Goal: Task Accomplishment & Management: Manage account settings

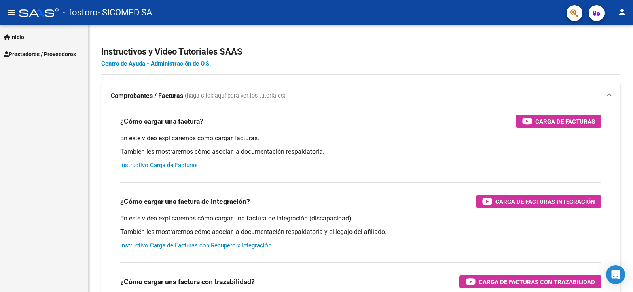
click at [34, 54] on span "Prestadores / Proveedores" at bounding box center [40, 54] width 72 height 9
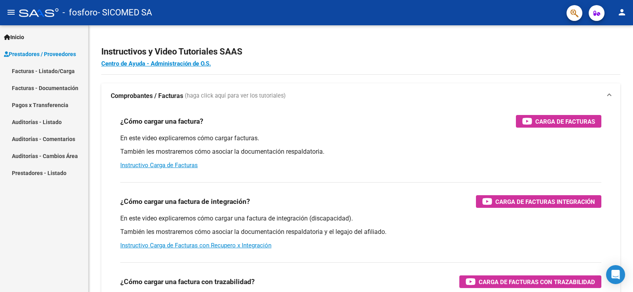
click at [49, 72] on link "Facturas - Listado/Carga" at bounding box center [44, 71] width 88 height 17
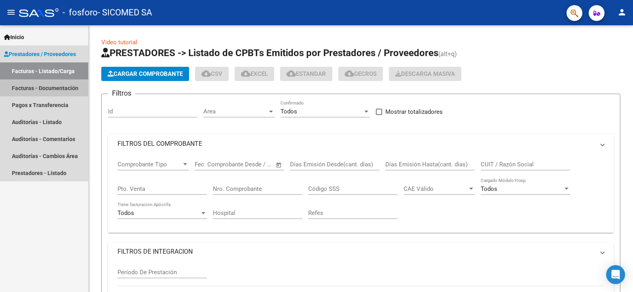
click at [49, 87] on link "Facturas - Documentación" at bounding box center [44, 88] width 88 height 17
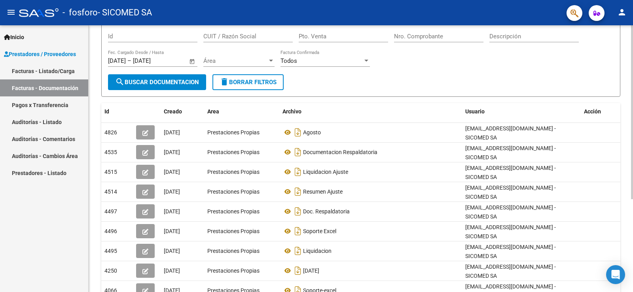
scroll to position [79, 0]
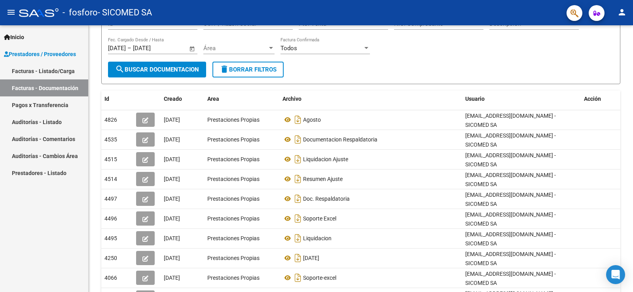
click at [43, 107] on link "Pagos x Transferencia" at bounding box center [44, 105] width 88 height 17
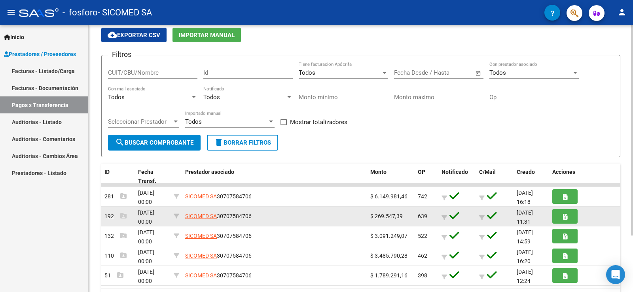
scroll to position [72, 0]
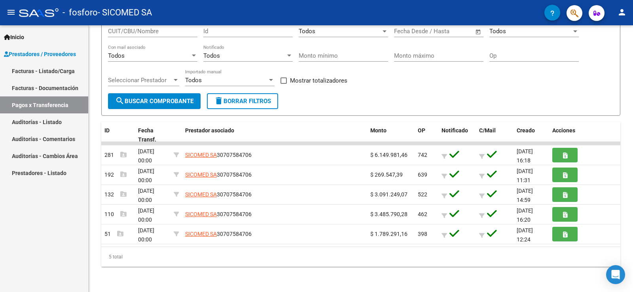
click at [54, 124] on link "Auditorías - Listado" at bounding box center [44, 122] width 88 height 17
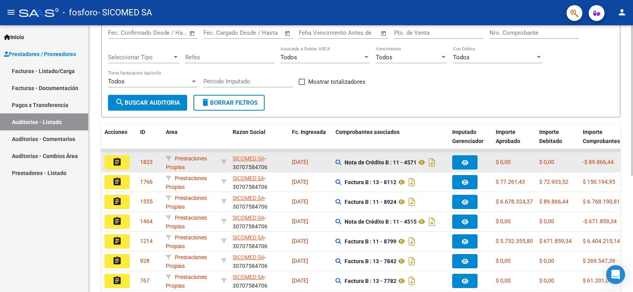
scroll to position [119, 0]
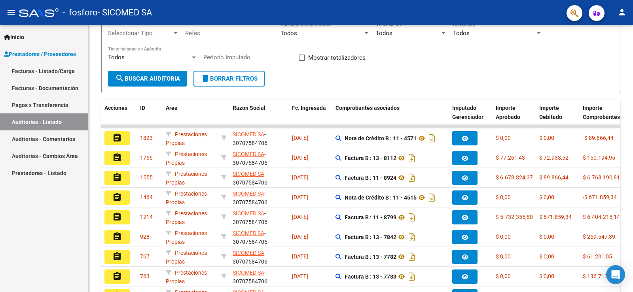
click at [35, 141] on link "Auditorías - Comentarios" at bounding box center [44, 139] width 88 height 17
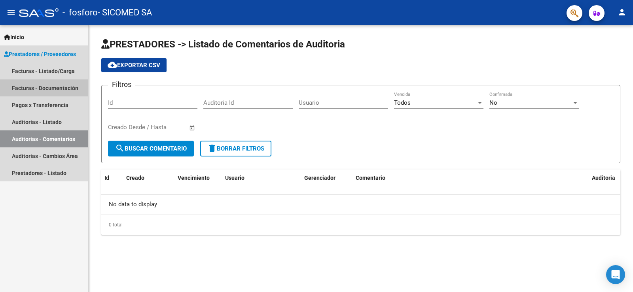
click at [42, 83] on link "Facturas - Documentación" at bounding box center [44, 88] width 88 height 17
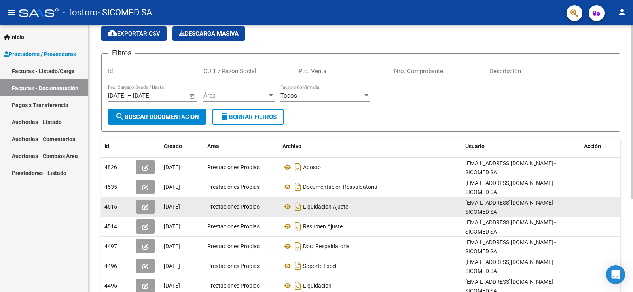
scroll to position [79, 0]
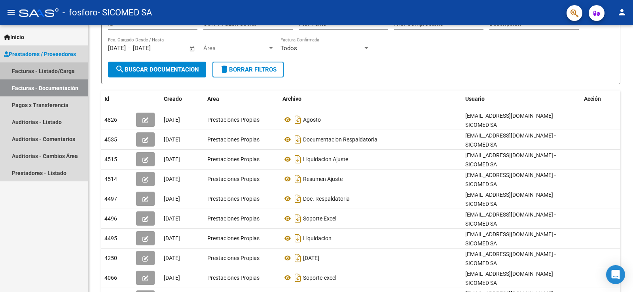
click at [43, 71] on link "Facturas - Listado/Carga" at bounding box center [44, 71] width 88 height 17
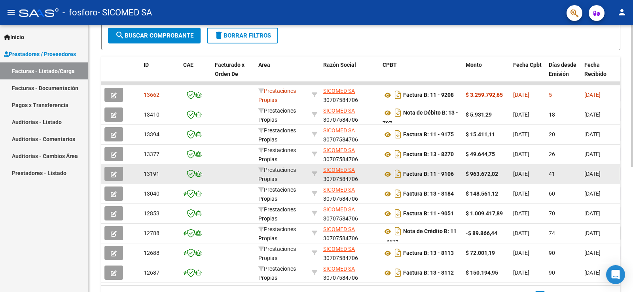
scroll to position [198, 0]
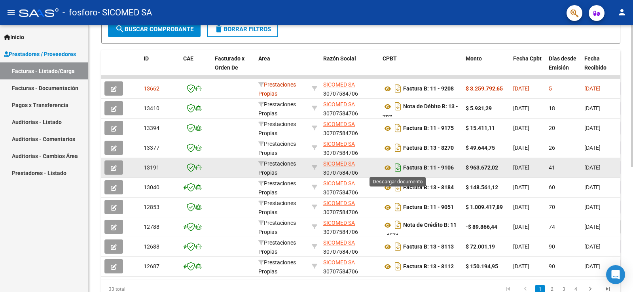
click at [395, 169] on icon "Descargar documento" at bounding box center [398, 167] width 10 height 13
click at [390, 166] on icon at bounding box center [388, 167] width 10 height 9
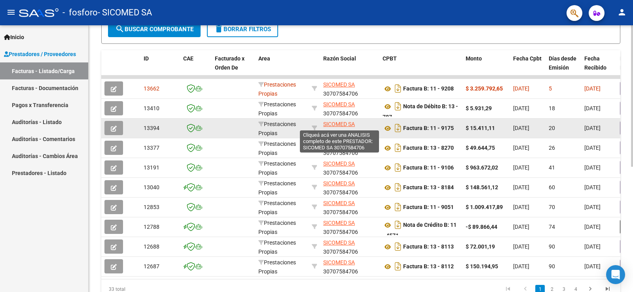
click at [342, 122] on span "SICOMED SA" at bounding box center [339, 124] width 32 height 6
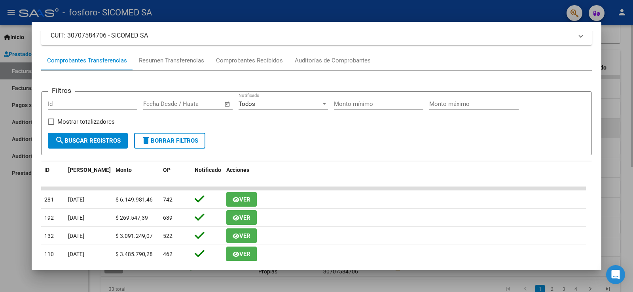
scroll to position [0, 0]
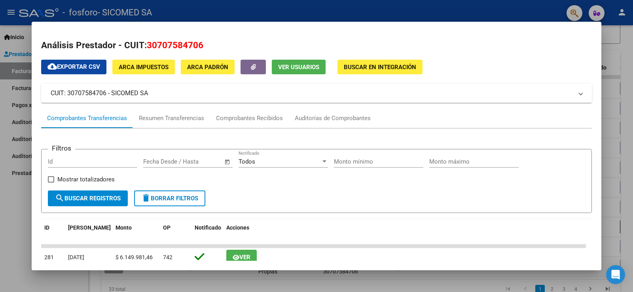
click at [621, 52] on div at bounding box center [316, 146] width 633 height 292
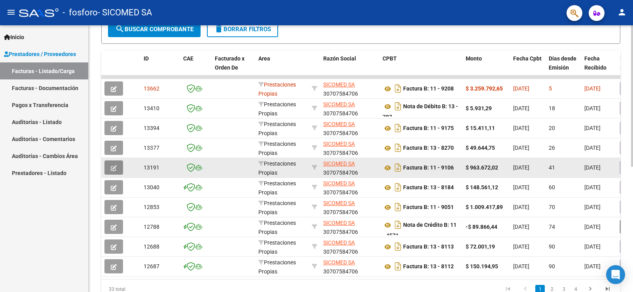
click at [107, 166] on button "button" at bounding box center [113, 168] width 19 height 14
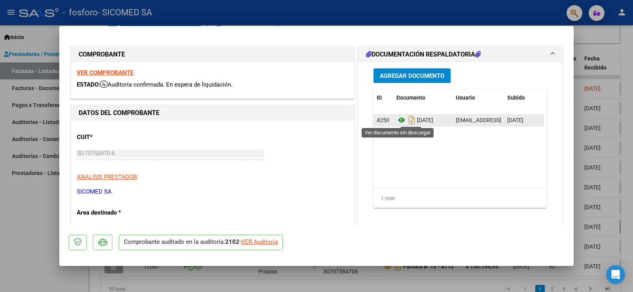
click at [397, 118] on icon at bounding box center [402, 120] width 10 height 9
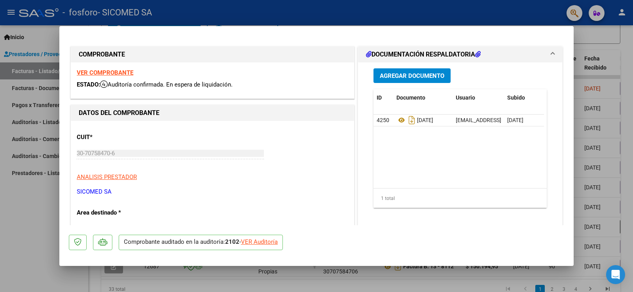
click at [120, 69] on strong "VER COMPROBANTE" at bounding box center [105, 72] width 57 height 7
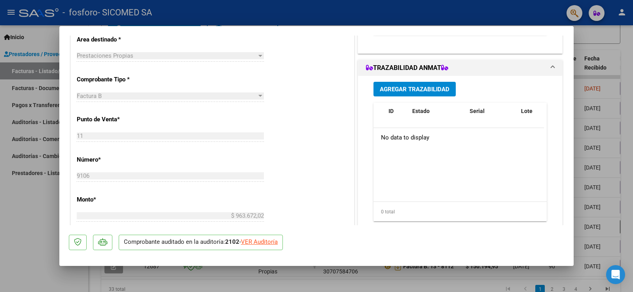
scroll to position [198, 0]
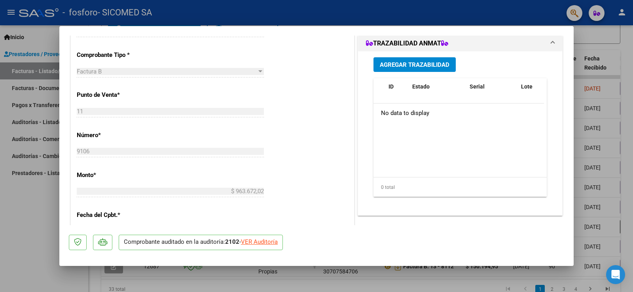
click at [265, 242] on div "VER Auditoría" at bounding box center [259, 242] width 37 height 9
type input "$ 0,00"
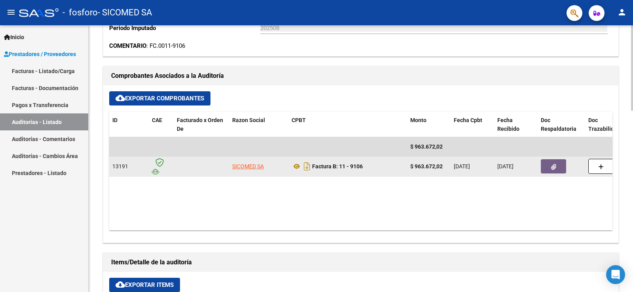
scroll to position [317, 0]
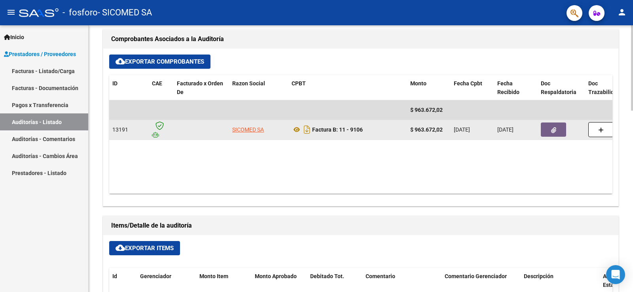
click at [561, 124] on button "button" at bounding box center [553, 130] width 25 height 14
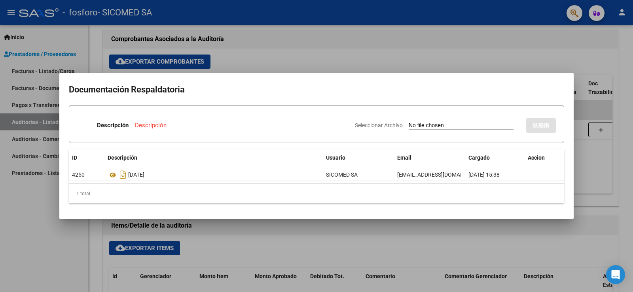
click at [495, 54] on div at bounding box center [316, 146] width 633 height 292
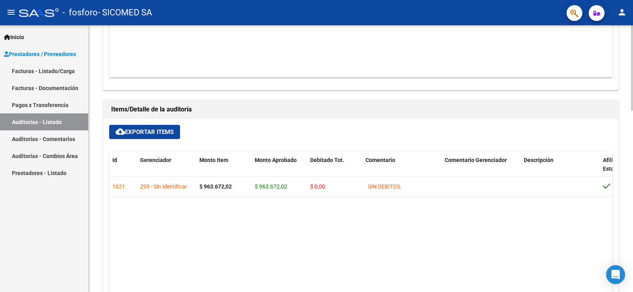
scroll to position [435, 0]
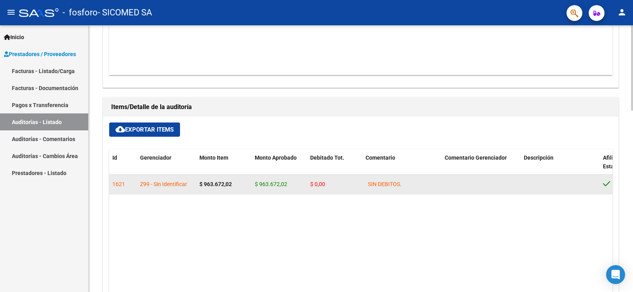
click at [213, 184] on strong "$ 963.672,02" at bounding box center [215, 184] width 32 height 6
click at [269, 185] on span "$ 963.672,02" at bounding box center [271, 184] width 32 height 6
click at [437, 185] on div "SIN DEBITOS." at bounding box center [402, 184] width 73 height 9
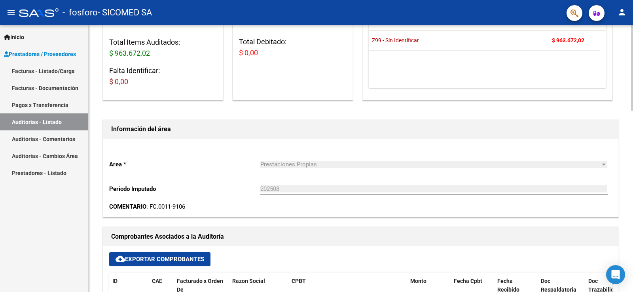
scroll to position [0, 0]
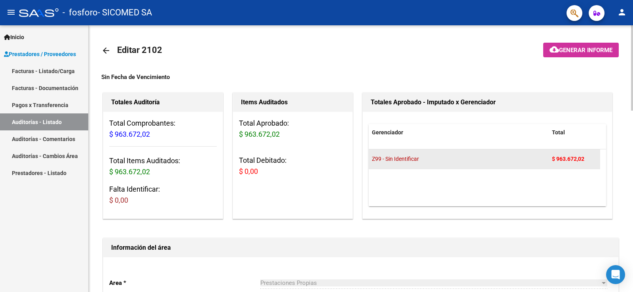
click at [557, 156] on strong "$ 963.672,02" at bounding box center [568, 159] width 32 height 6
click at [528, 158] on div "Z99 - Sin Identificar" at bounding box center [459, 159] width 174 height 9
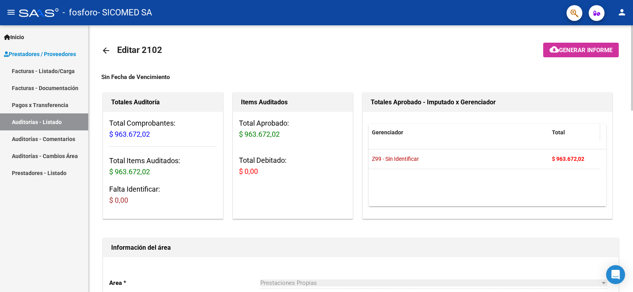
click at [563, 133] on span "Total" at bounding box center [558, 132] width 13 height 6
click at [586, 51] on span "Generar informe" at bounding box center [585, 50] width 53 height 7
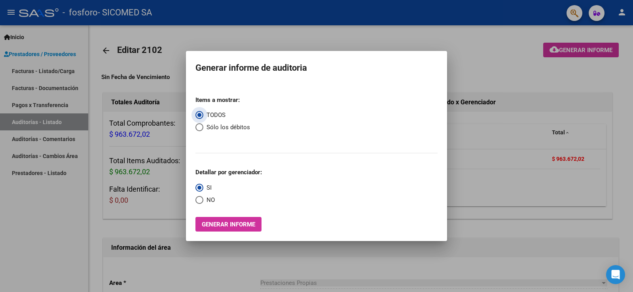
click at [225, 224] on span "Generar informe" at bounding box center [228, 224] width 53 height 7
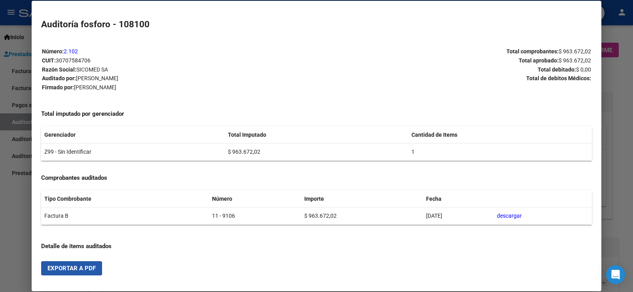
click at [72, 269] on span "Exportar a PDF" at bounding box center [71, 268] width 48 height 7
click at [625, 101] on div at bounding box center [316, 146] width 633 height 292
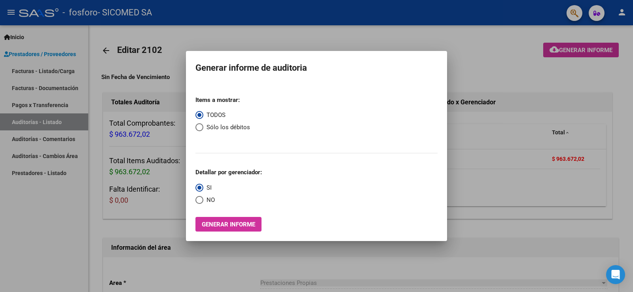
click at [518, 196] on div at bounding box center [316, 146] width 633 height 292
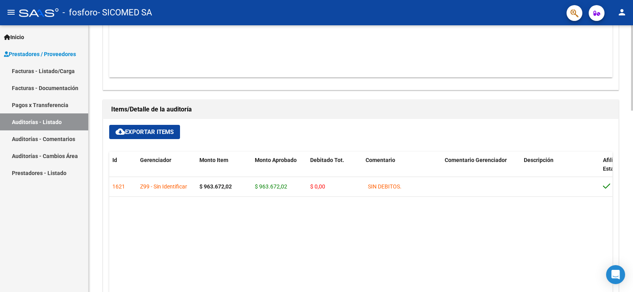
scroll to position [435, 0]
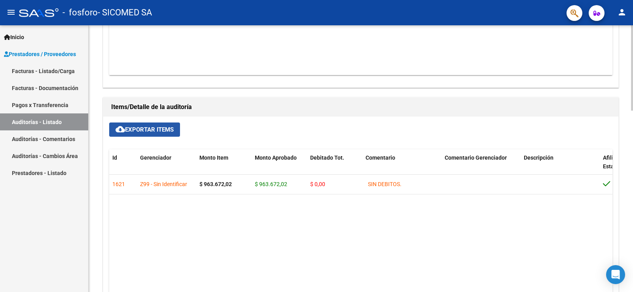
click at [153, 129] on span "cloud_download Exportar Items" at bounding box center [145, 129] width 58 height 7
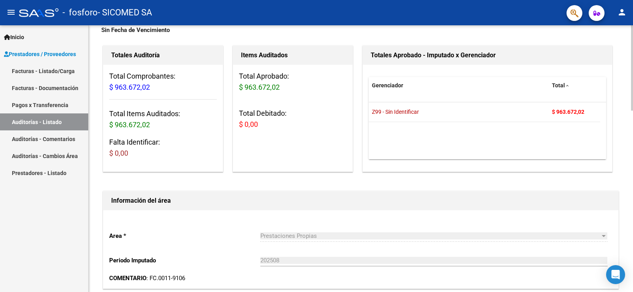
scroll to position [0, 0]
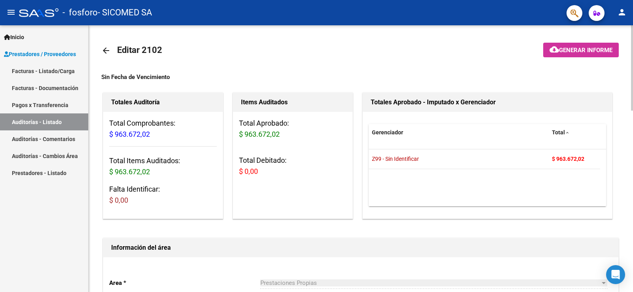
click at [132, 138] on span "$ 963.672,02" at bounding box center [129, 134] width 41 height 8
click at [297, 137] on h3 "Total Aprobado: $ 963.672,02" at bounding box center [293, 129] width 108 height 22
click at [176, 163] on h3 "Total Items Auditados: $ 963.672,02" at bounding box center [163, 167] width 108 height 22
click at [181, 192] on h3 "Falta Identificar: $ 0,00" at bounding box center [163, 195] width 108 height 22
click at [325, 138] on h3 "Total Aprobado: $ 963.672,02" at bounding box center [293, 129] width 108 height 22
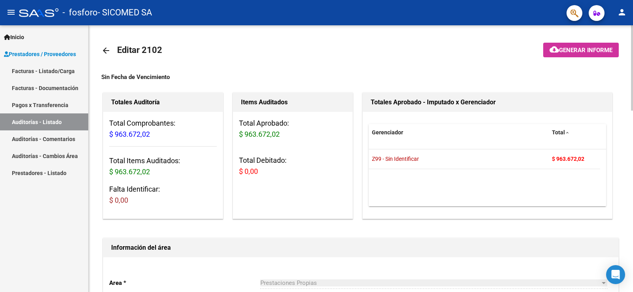
click at [304, 173] on h3 "Total Debitado: $ 0,00" at bounding box center [293, 166] width 108 height 22
click at [435, 135] on div "Gerenciador" at bounding box center [459, 132] width 174 height 9
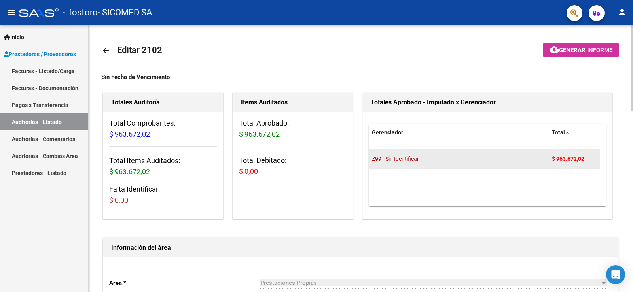
drag, startPoint x: 435, startPoint y: 155, endPoint x: 437, endPoint y: 159, distance: 4.3
click at [435, 157] on div "Z99 - Sin Identificar" at bounding box center [459, 159] width 174 height 9
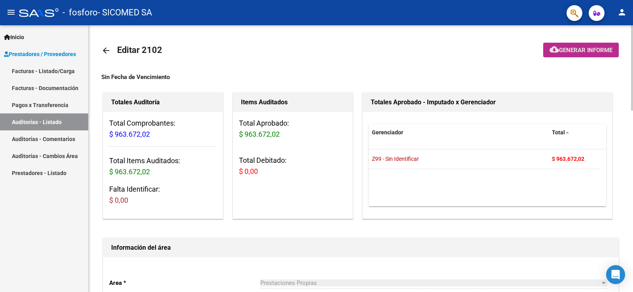
click at [576, 55] on button "cloud_download Generar informe" at bounding box center [581, 50] width 76 height 15
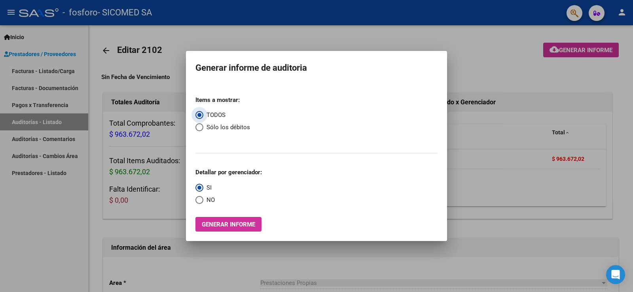
click at [550, 164] on div at bounding box center [316, 146] width 633 height 292
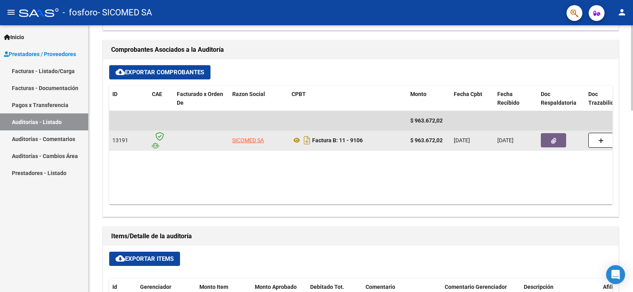
scroll to position [317, 0]
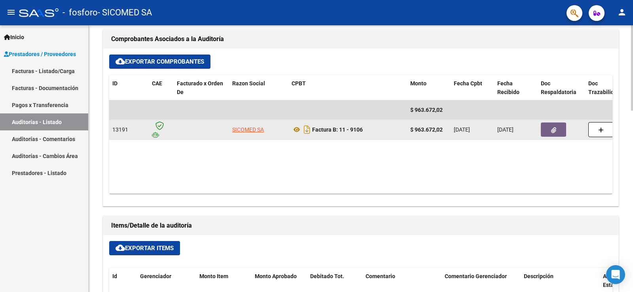
click at [547, 129] on button "button" at bounding box center [553, 130] width 25 height 14
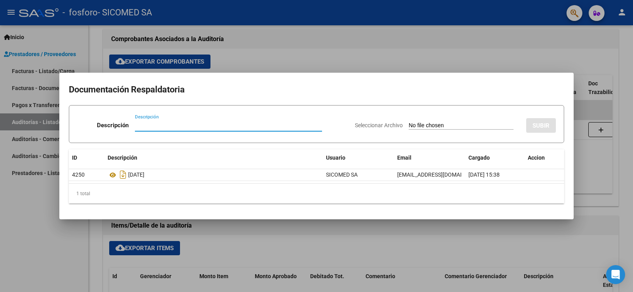
click at [523, 244] on div at bounding box center [316, 146] width 633 height 292
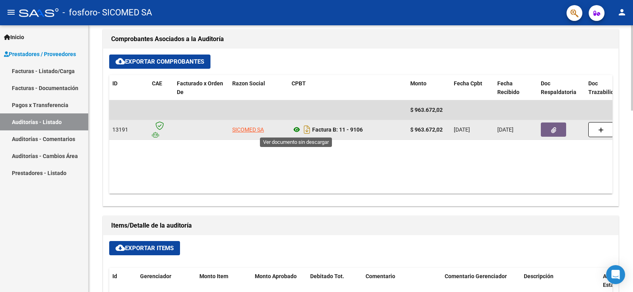
click at [298, 127] on icon at bounding box center [297, 129] width 10 height 9
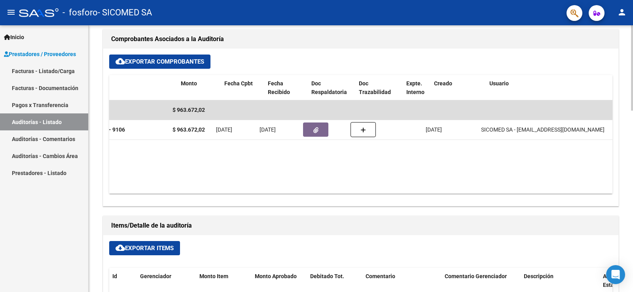
scroll to position [0, 262]
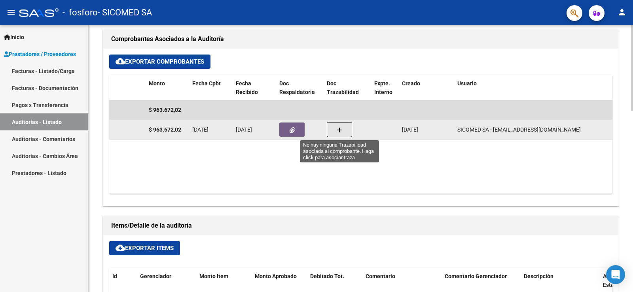
click at [344, 126] on button "button" at bounding box center [339, 129] width 25 height 15
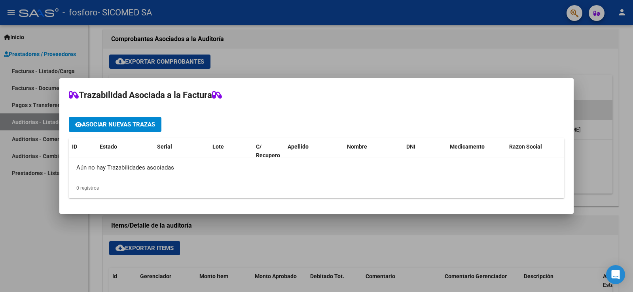
click at [432, 59] on div at bounding box center [316, 146] width 633 height 292
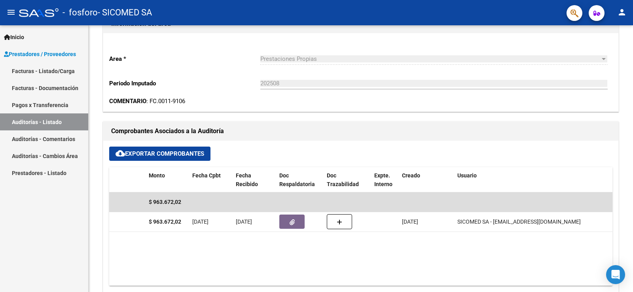
scroll to position [91, 0]
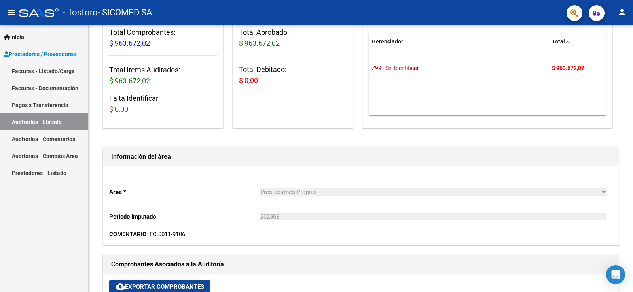
click at [42, 72] on link "Facturas - Listado/Carga" at bounding box center [44, 71] width 88 height 17
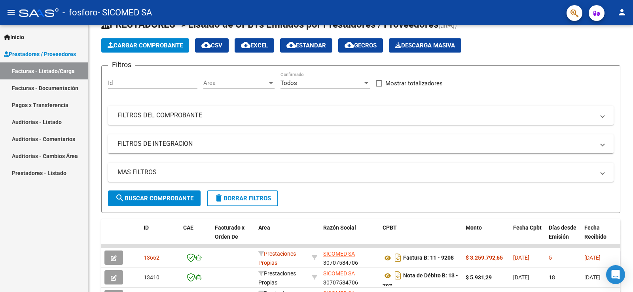
scroll to position [91, 0]
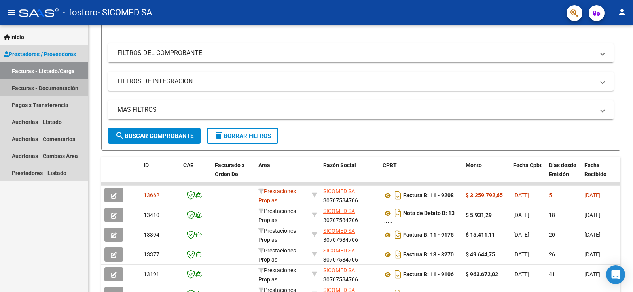
click at [60, 88] on link "Facturas - Documentación" at bounding box center [44, 88] width 88 height 17
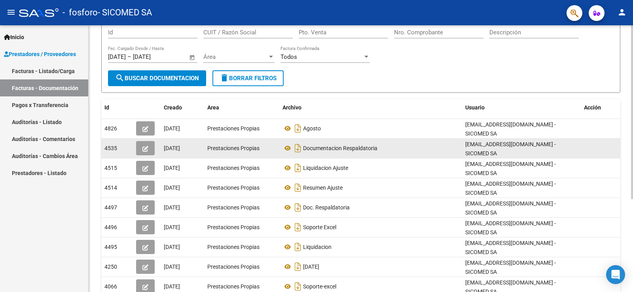
scroll to position [79, 0]
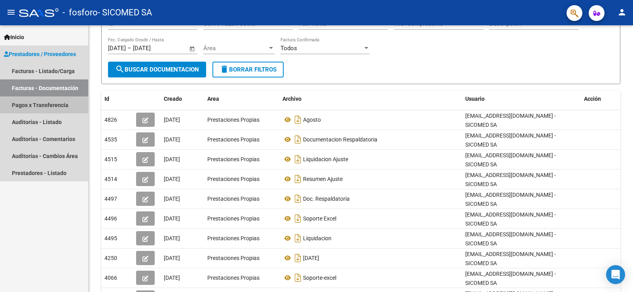
click at [33, 100] on link "Pagos x Transferencia" at bounding box center [44, 105] width 88 height 17
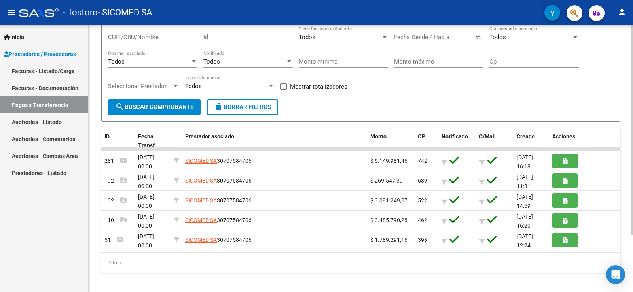
scroll to position [72, 0]
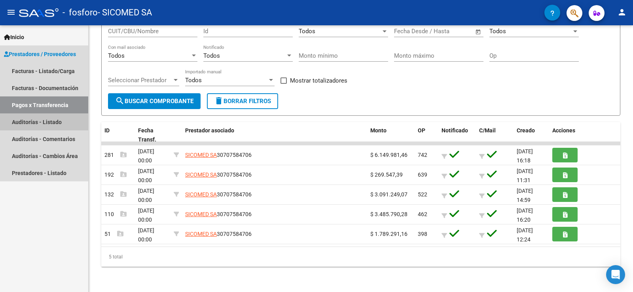
click at [54, 120] on link "Auditorías - Listado" at bounding box center [44, 122] width 88 height 17
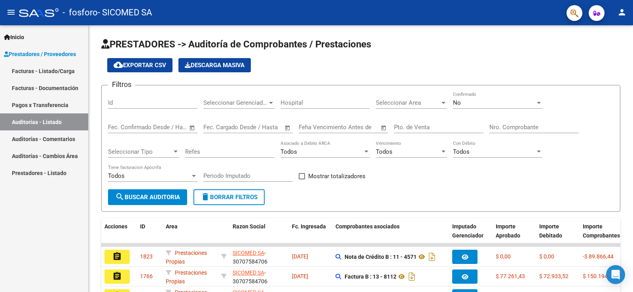
click at [55, 104] on link "Pagos x Transferencia" at bounding box center [44, 105] width 88 height 17
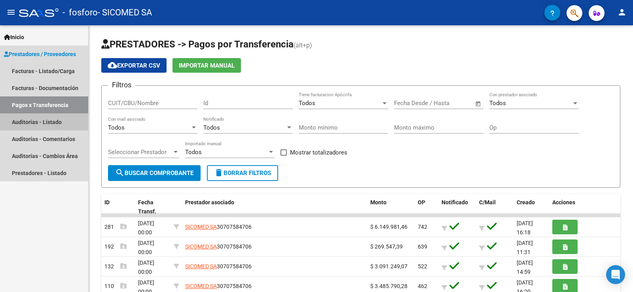
click at [38, 127] on link "Auditorías - Listado" at bounding box center [44, 122] width 88 height 17
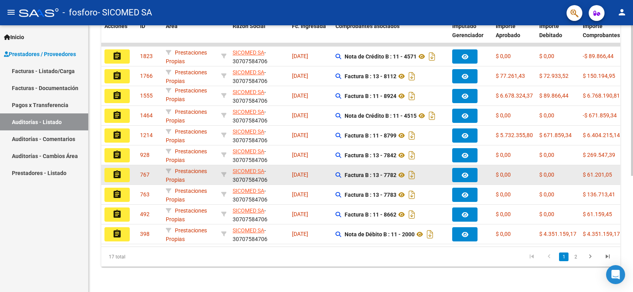
scroll to position [207, 0]
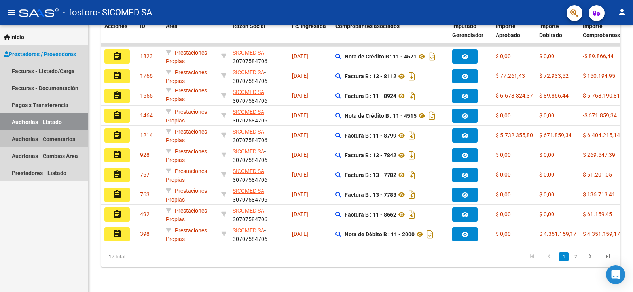
click at [49, 134] on link "Auditorías - Comentarios" at bounding box center [44, 139] width 88 height 17
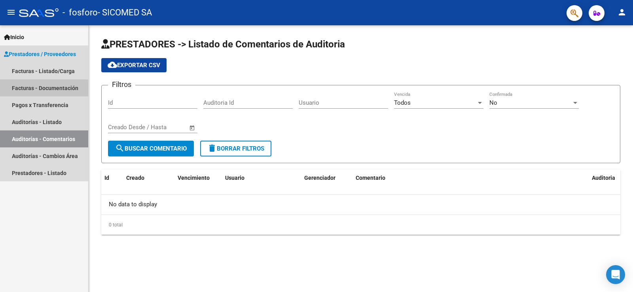
click at [55, 83] on link "Facturas - Documentación" at bounding box center [44, 88] width 88 height 17
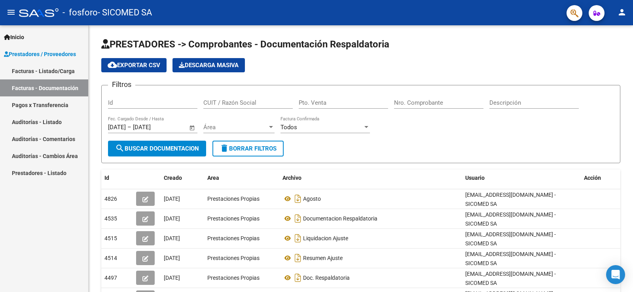
click at [40, 73] on link "Facturas - Listado/Carga" at bounding box center [44, 71] width 88 height 17
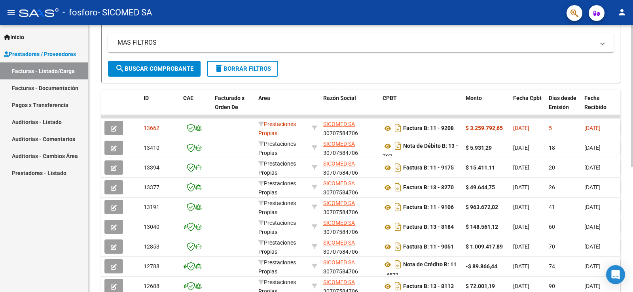
scroll to position [236, 0]
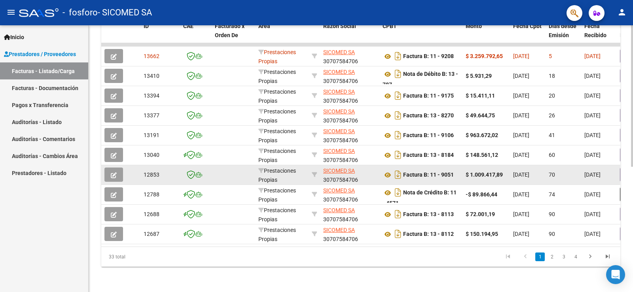
click at [121, 170] on button "button" at bounding box center [113, 175] width 19 height 14
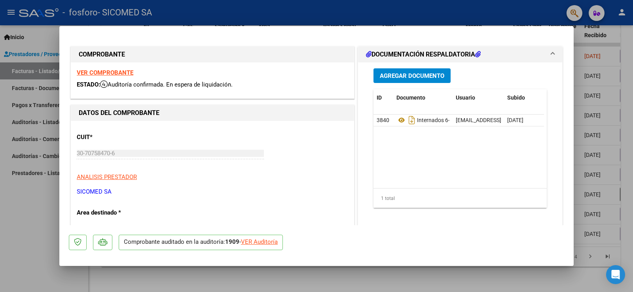
click at [93, 78] on div "VER COMPROBANTE ESTADO: Auditoría confirmada. En espera de liquidación." at bounding box center [212, 81] width 283 height 36
click at [93, 73] on strong "VER COMPROBANTE" at bounding box center [105, 72] width 57 height 7
click at [593, 74] on div at bounding box center [316, 146] width 633 height 292
type input "$ 0,00"
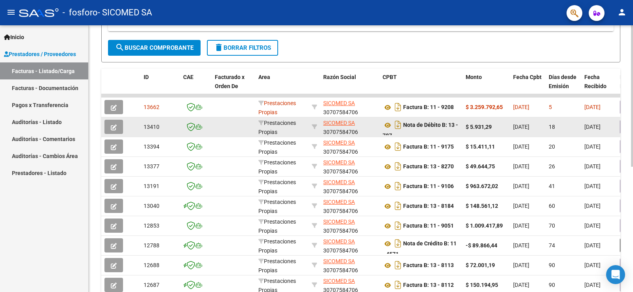
scroll to position [197, 0]
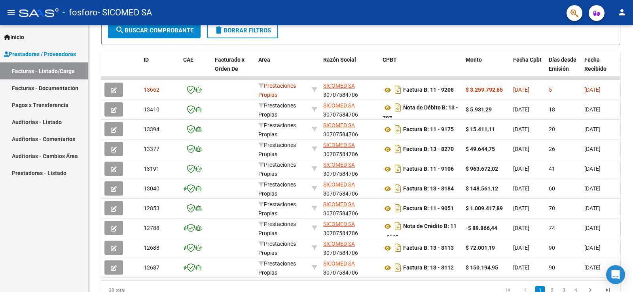
click at [29, 103] on link "Pagos x Transferencia" at bounding box center [44, 105] width 88 height 17
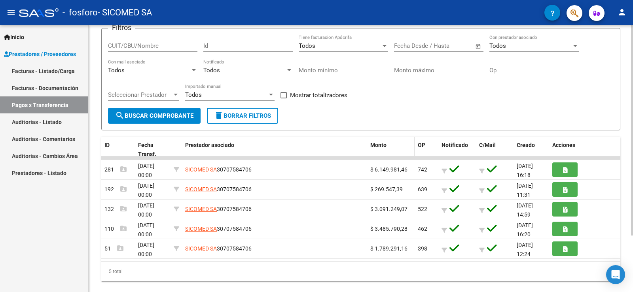
scroll to position [72, 0]
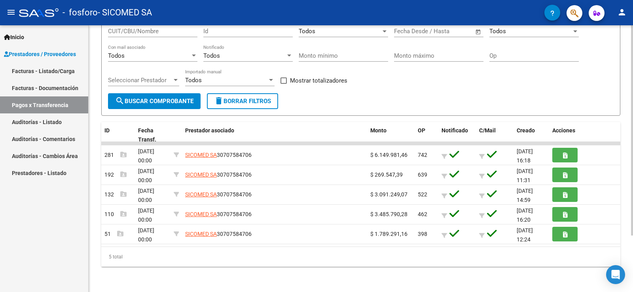
click at [110, 257] on div "5 total" at bounding box center [360, 257] width 519 height 20
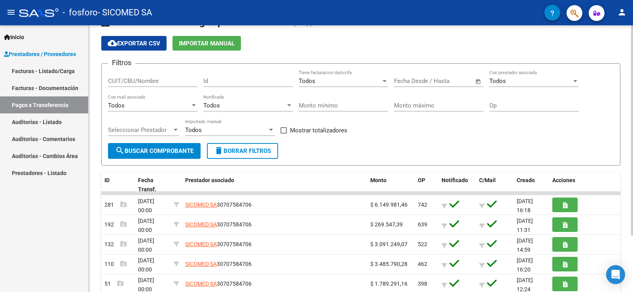
scroll to position [40, 0]
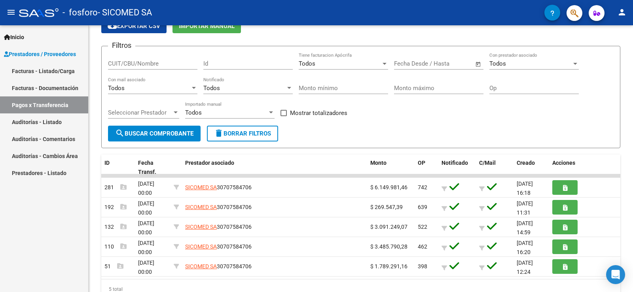
click at [44, 89] on link "Facturas - Documentación" at bounding box center [44, 88] width 88 height 17
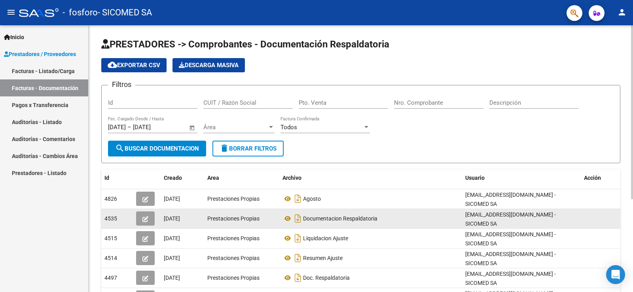
scroll to position [40, 0]
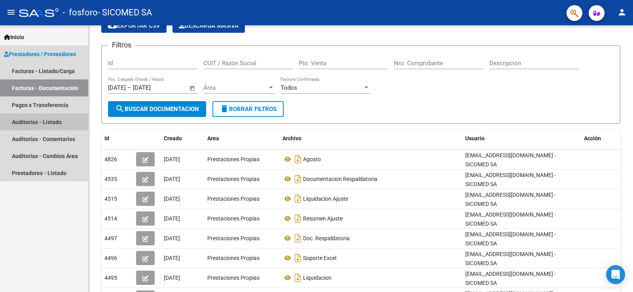
click at [43, 123] on link "Auditorías - Listado" at bounding box center [44, 122] width 88 height 17
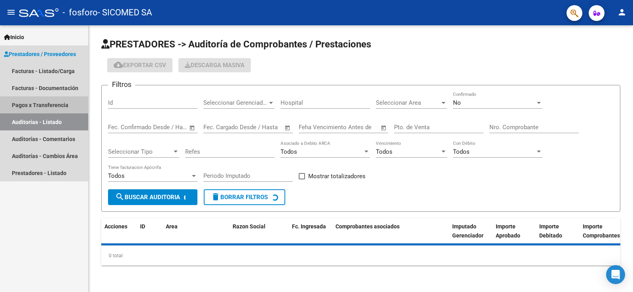
click at [37, 104] on link "Pagos x Transferencia" at bounding box center [44, 105] width 88 height 17
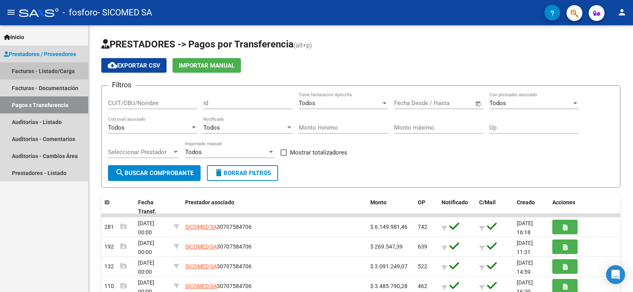
click at [34, 71] on link "Facturas - Listado/Carga" at bounding box center [44, 71] width 88 height 17
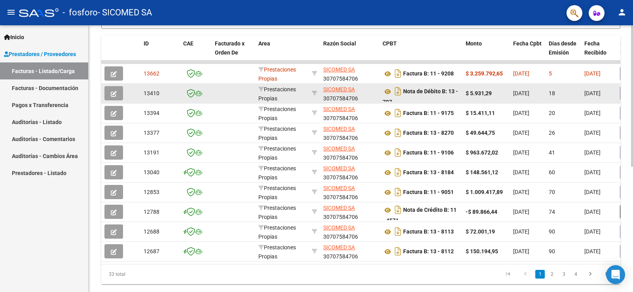
scroll to position [226, 0]
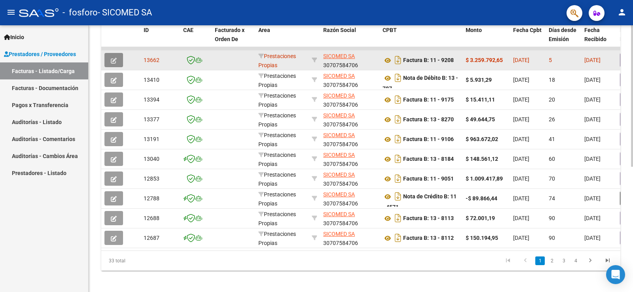
click at [112, 61] on icon "button" at bounding box center [114, 61] width 6 height 6
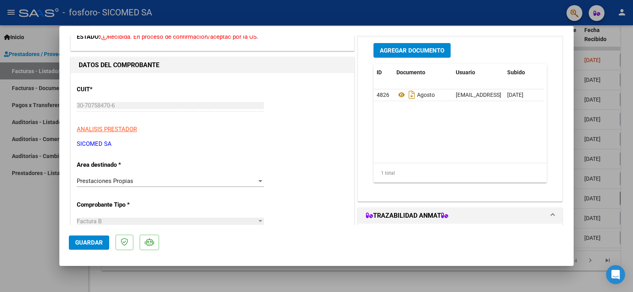
scroll to position [0, 0]
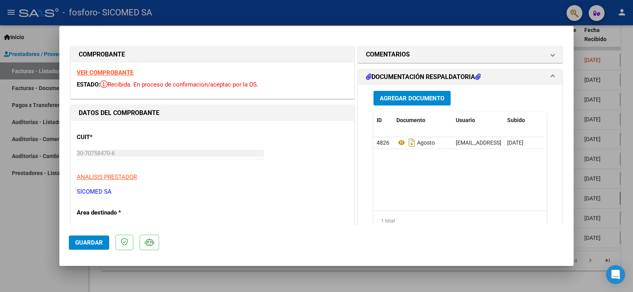
click at [605, 48] on div at bounding box center [316, 146] width 633 height 292
type input "$ 0,00"
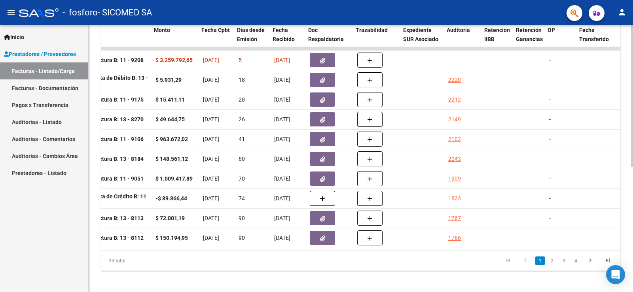
scroll to position [0, 295]
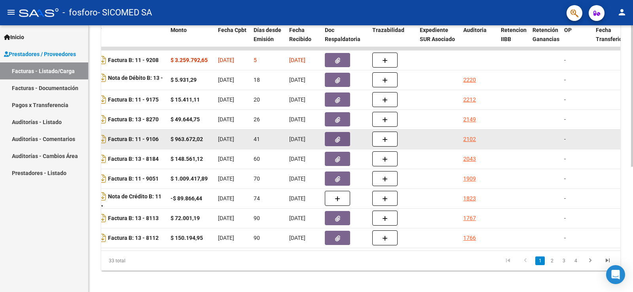
click at [339, 139] on icon "button" at bounding box center [337, 140] width 5 height 6
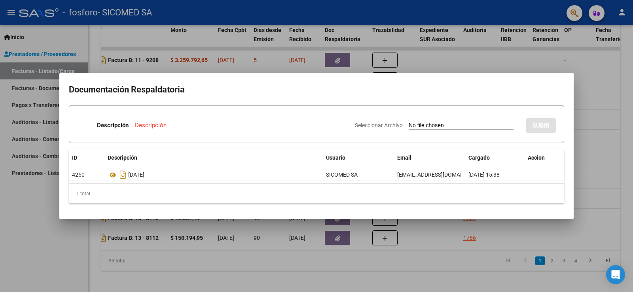
click at [633, 139] on div at bounding box center [316, 146] width 633 height 292
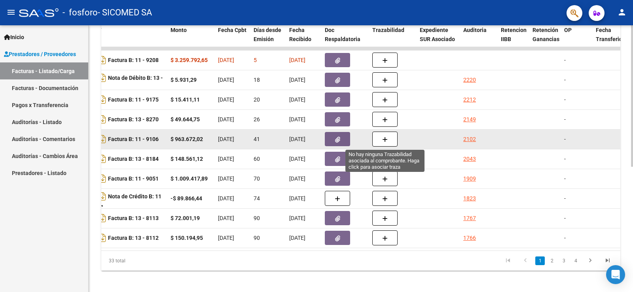
click at [380, 134] on button "button" at bounding box center [384, 139] width 25 height 15
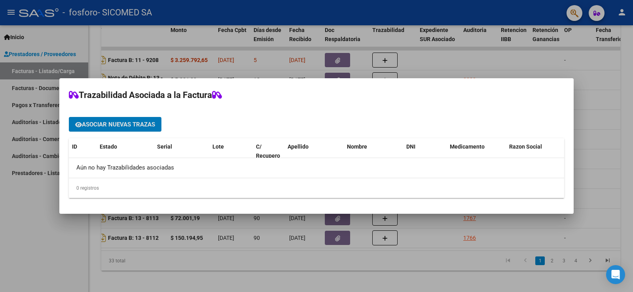
click at [610, 106] on div at bounding box center [316, 146] width 633 height 292
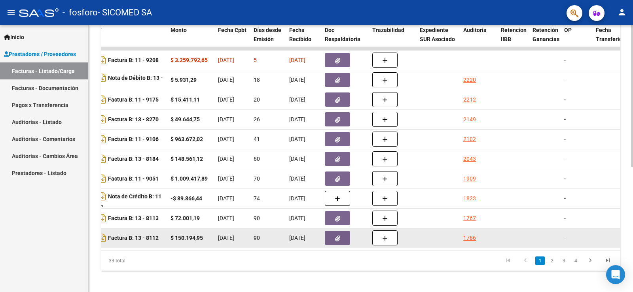
drag, startPoint x: 288, startPoint y: 249, endPoint x: 245, endPoint y: 248, distance: 42.7
click at [240, 246] on datatable-selection "13662 Prestaciones Propias SICOMED SA 30707584706 Factura B: 11 - 9208 $ 3.259.…" at bounding box center [65, 246] width 519 height 7
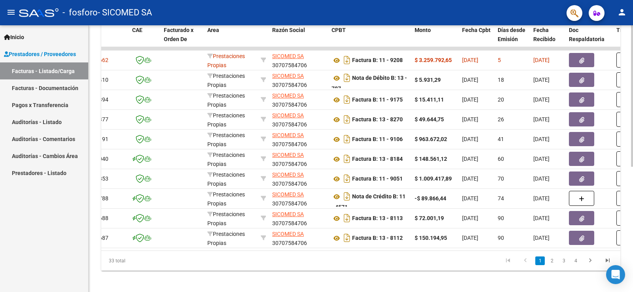
scroll to position [0, 35]
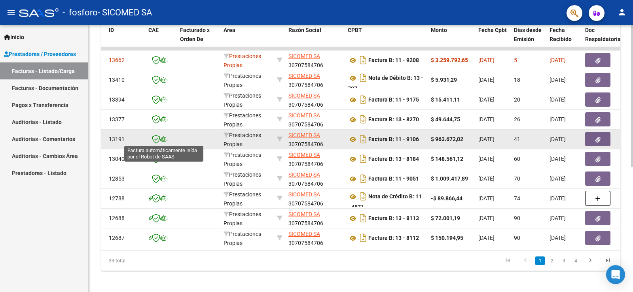
click at [167, 139] on icon at bounding box center [163, 140] width 7 height 6
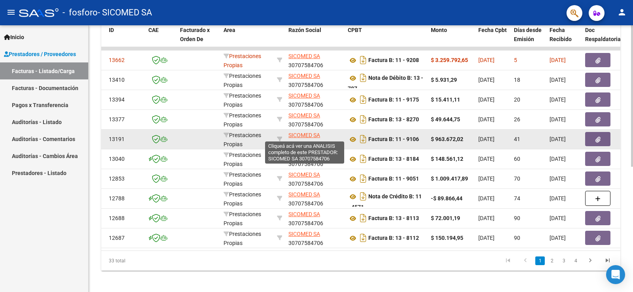
click at [312, 135] on span "SICOMED SA" at bounding box center [304, 135] width 32 height 6
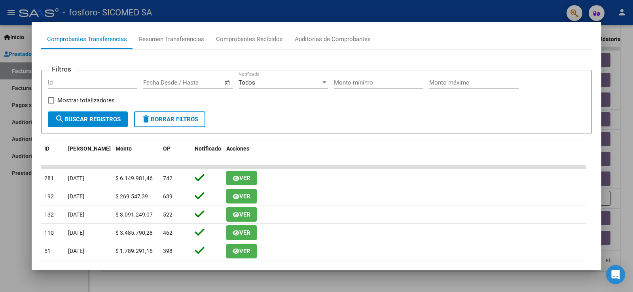
scroll to position [0, 0]
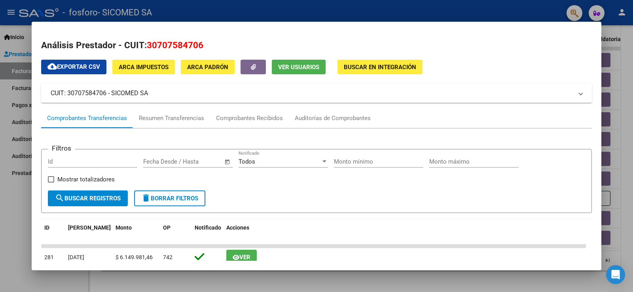
click at [607, 78] on div at bounding box center [316, 146] width 633 height 292
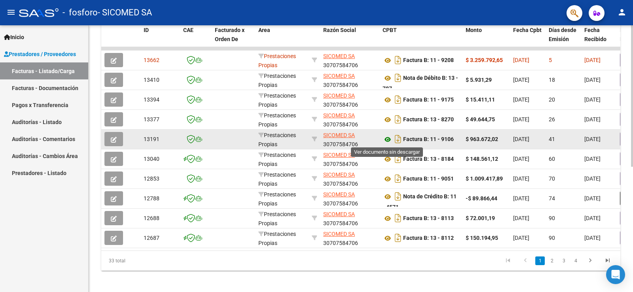
click at [386, 138] on icon at bounding box center [388, 139] width 10 height 9
click at [112, 140] on icon "button" at bounding box center [114, 140] width 6 height 6
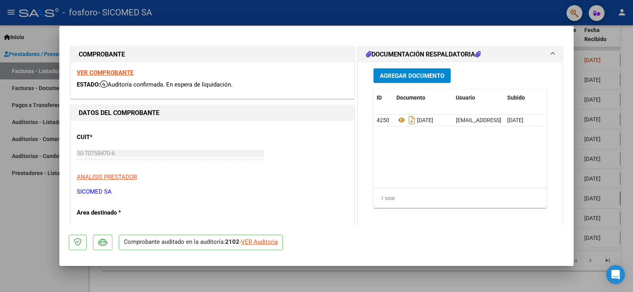
click at [257, 241] on div "VER Auditoría" at bounding box center [259, 242] width 37 height 9
type input "$ 0,00"
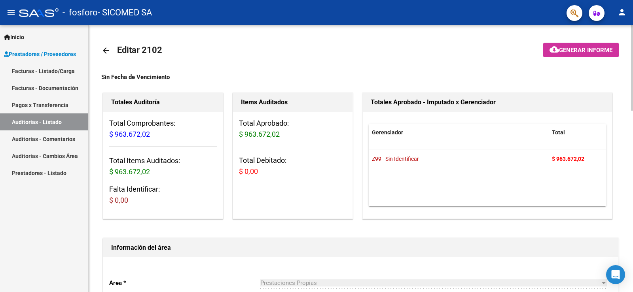
click at [563, 51] on span "Generar informe" at bounding box center [585, 50] width 53 height 7
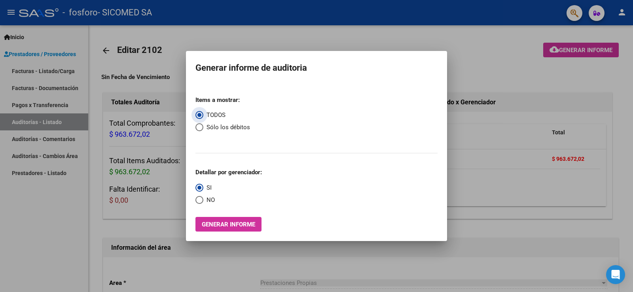
click at [240, 224] on span "Generar informe" at bounding box center [228, 224] width 53 height 7
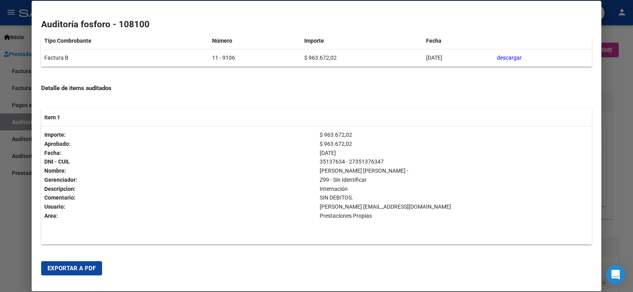
scroll to position [176, 0]
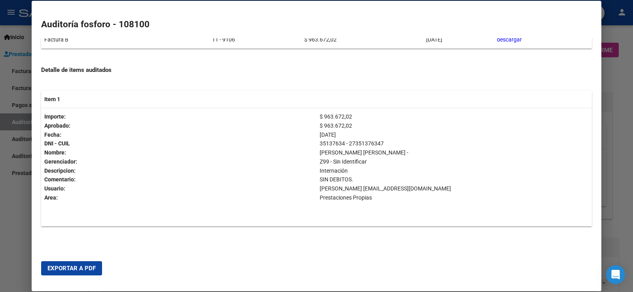
drag, startPoint x: 329, startPoint y: 180, endPoint x: 368, endPoint y: 181, distance: 39.2
click at [333, 180] on p "SIN DEBITOS." at bounding box center [454, 179] width 269 height 9
click at [370, 182] on p "SIN DEBITOS." at bounding box center [454, 179] width 269 height 9
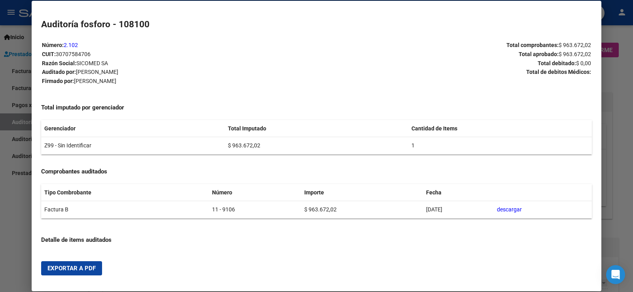
scroll to position [0, 0]
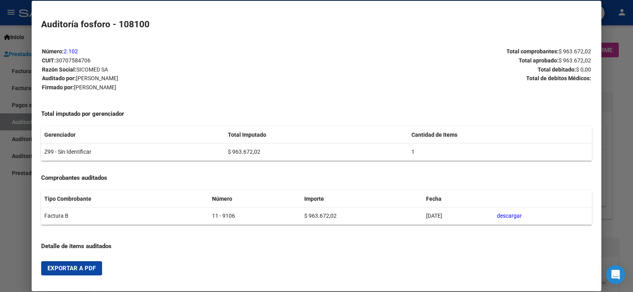
click at [621, 28] on div at bounding box center [316, 146] width 633 height 292
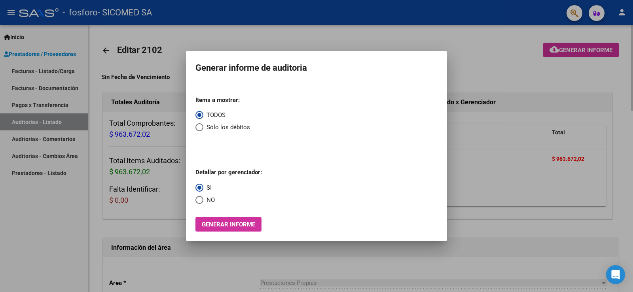
click at [496, 191] on div at bounding box center [316, 146] width 633 height 292
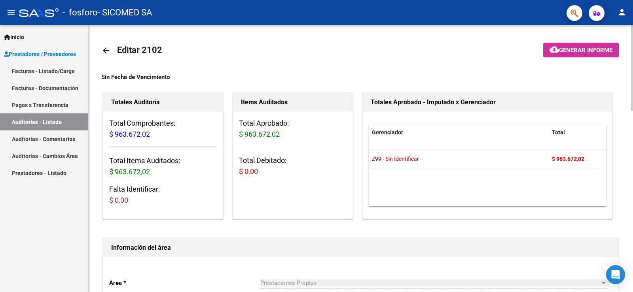
click at [106, 47] on mat-icon "arrow_back" at bounding box center [105, 50] width 9 height 9
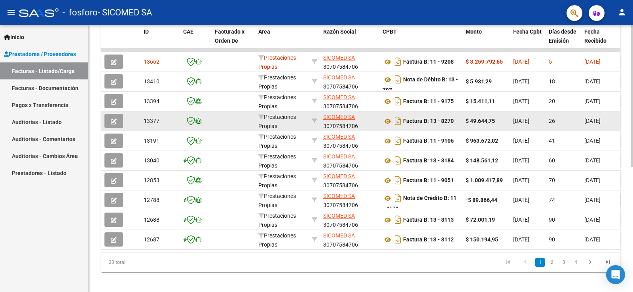
scroll to position [236, 0]
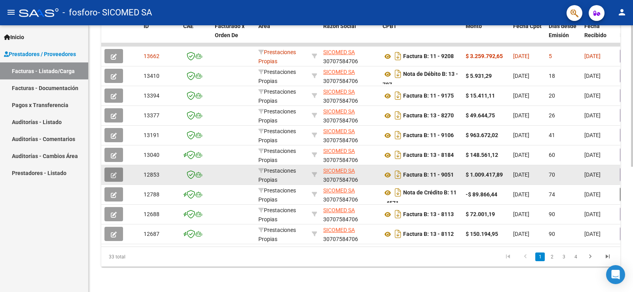
click at [113, 171] on span "button" at bounding box center [114, 174] width 6 height 7
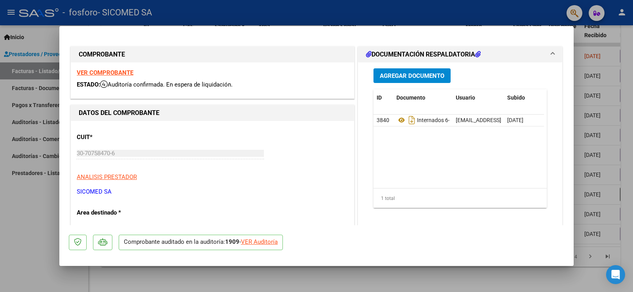
click at [619, 72] on div at bounding box center [316, 146] width 633 height 292
type input "$ 0,00"
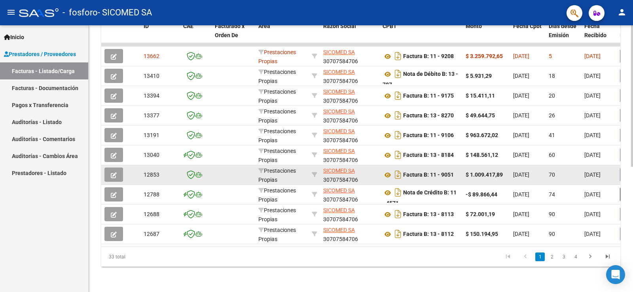
click at [111, 173] on icon "button" at bounding box center [114, 176] width 6 height 6
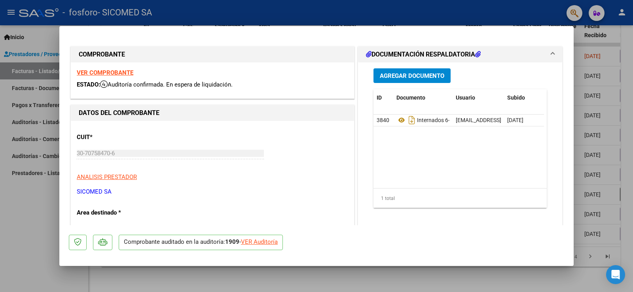
click at [273, 242] on div "VER Auditoría" at bounding box center [259, 242] width 37 height 9
type input "$ 0,00"
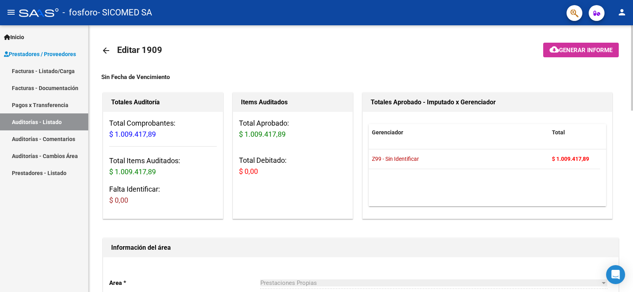
click at [590, 51] on span "Generar informe" at bounding box center [585, 50] width 53 height 7
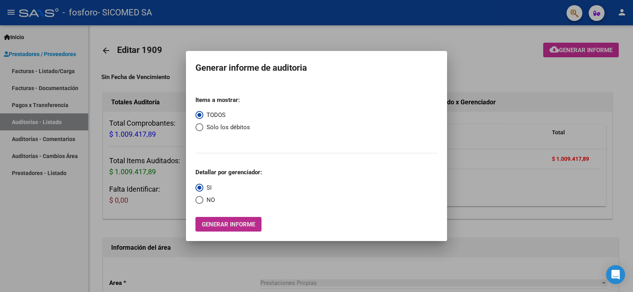
click at [244, 223] on span "Generar informe" at bounding box center [228, 224] width 53 height 7
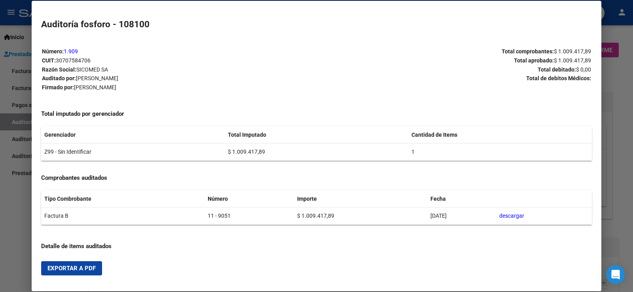
click at [627, 121] on div at bounding box center [316, 146] width 633 height 292
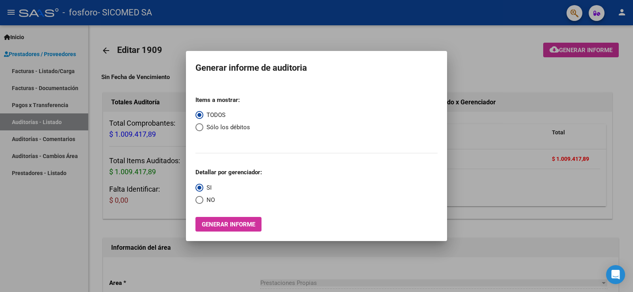
click at [561, 161] on div at bounding box center [316, 146] width 633 height 292
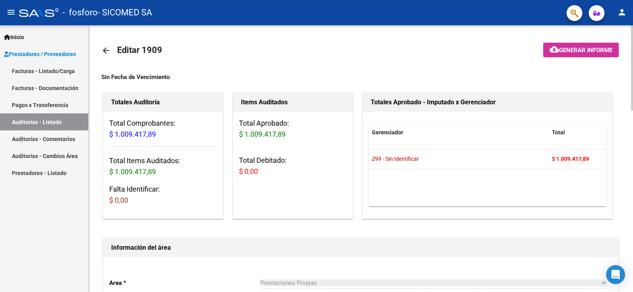
click at [102, 50] on mat-icon "arrow_back" at bounding box center [105, 50] width 9 height 9
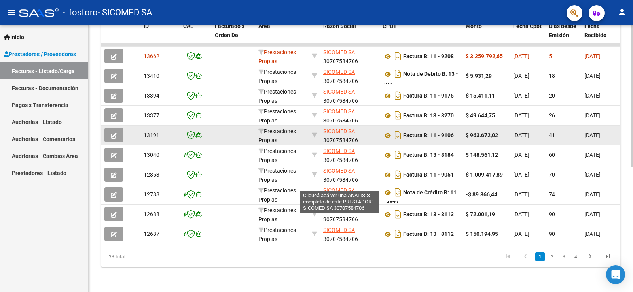
scroll to position [197, 0]
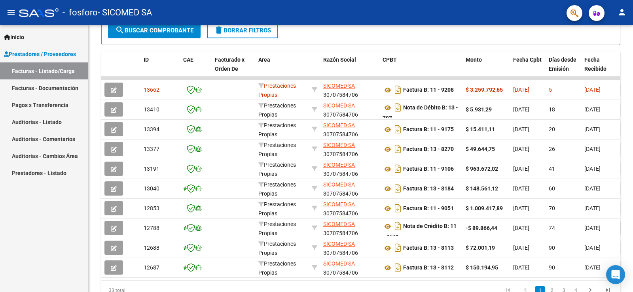
click at [40, 106] on link "Pagos x Transferencia" at bounding box center [44, 105] width 88 height 17
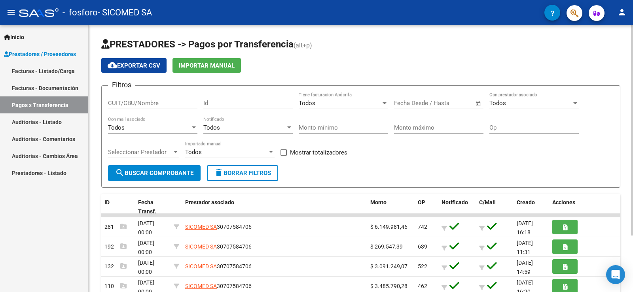
click at [441, 100] on input "text" at bounding box center [452, 103] width 38 height 7
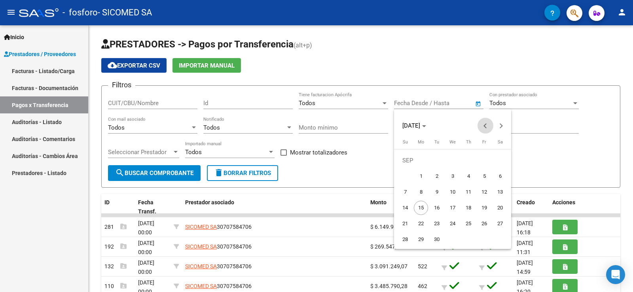
click at [487, 123] on span "Previous month" at bounding box center [486, 126] width 16 height 16
click at [486, 123] on span "Previous month" at bounding box center [486, 126] width 16 height 16
click at [486, 124] on button "Previous month" at bounding box center [486, 126] width 16 height 16
click at [405, 175] on span "1" at bounding box center [405, 176] width 14 height 14
type input "[DATE]"
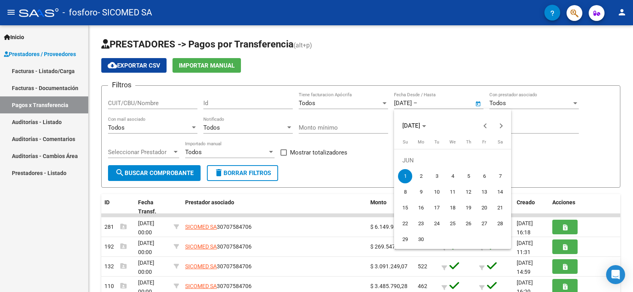
click at [512, 104] on div at bounding box center [316, 146] width 633 height 292
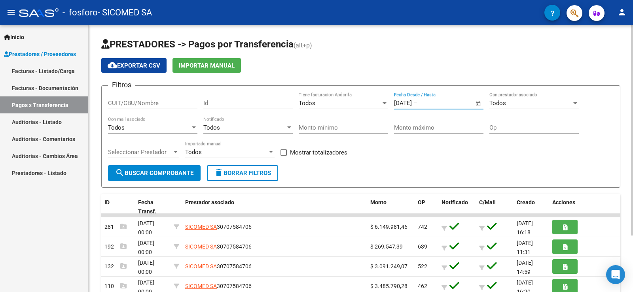
click at [508, 102] on div "Todos" at bounding box center [531, 103] width 82 height 7
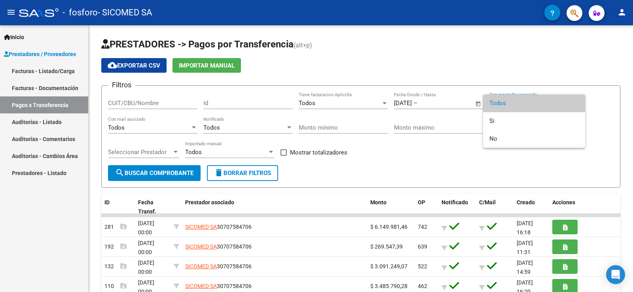
click at [470, 104] on div at bounding box center [316, 146] width 633 height 292
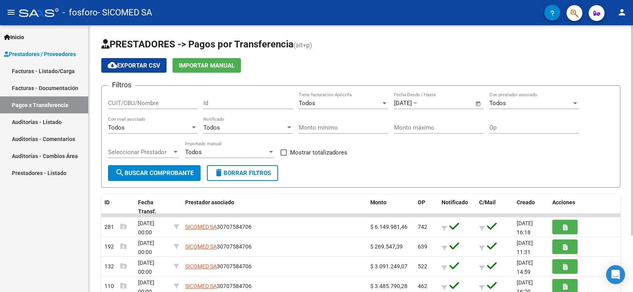
click at [444, 103] on input "text" at bounding box center [438, 103] width 38 height 7
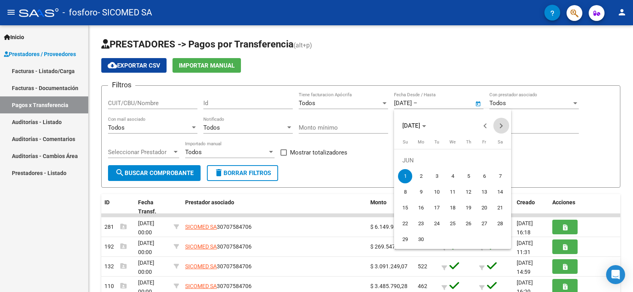
click at [503, 123] on span "Next month" at bounding box center [501, 126] width 16 height 16
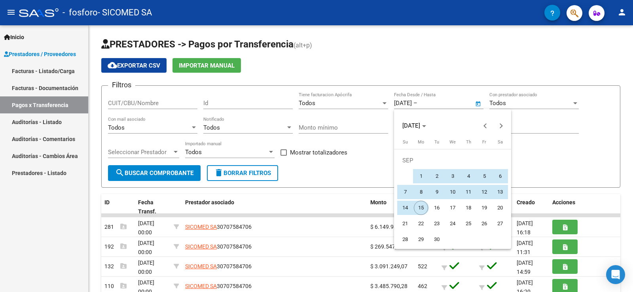
click at [424, 203] on span "15" at bounding box center [421, 208] width 14 height 14
type input "[DATE]"
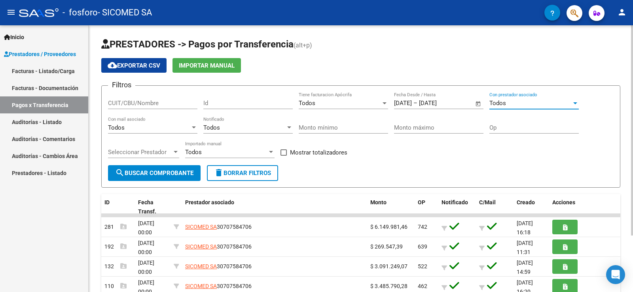
click at [535, 102] on div "Todos" at bounding box center [531, 103] width 82 height 7
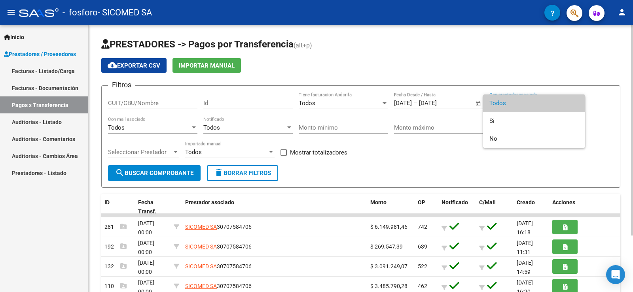
click at [535, 102] on span "Todos" at bounding box center [534, 104] width 89 height 18
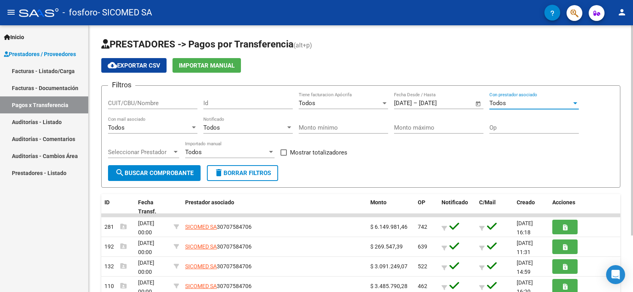
click at [173, 176] on span "search Buscar Comprobante" at bounding box center [154, 173] width 78 height 7
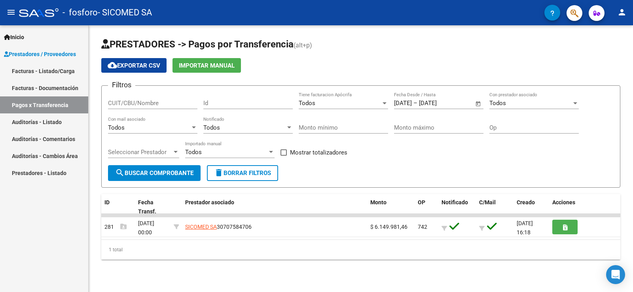
click at [146, 243] on div "1 total" at bounding box center [360, 250] width 519 height 20
click at [155, 101] on input "CUIT/CBU/Nombre" at bounding box center [152, 103] width 89 height 7
